Goal: Information Seeking & Learning: Learn about a topic

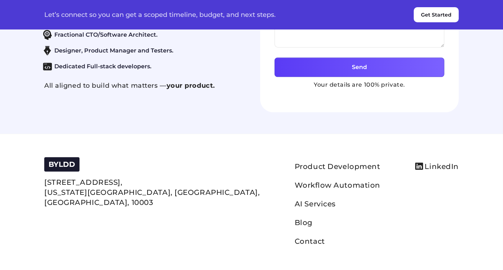
scroll to position [3241, 0]
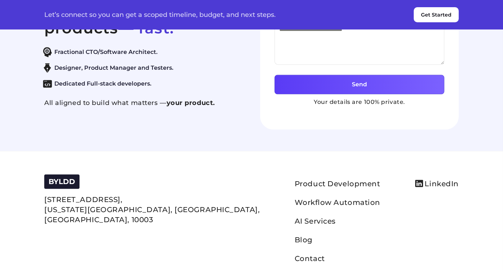
copy div "Get your no-cost product consultation."
